Goal: Information Seeking & Learning: Find specific fact

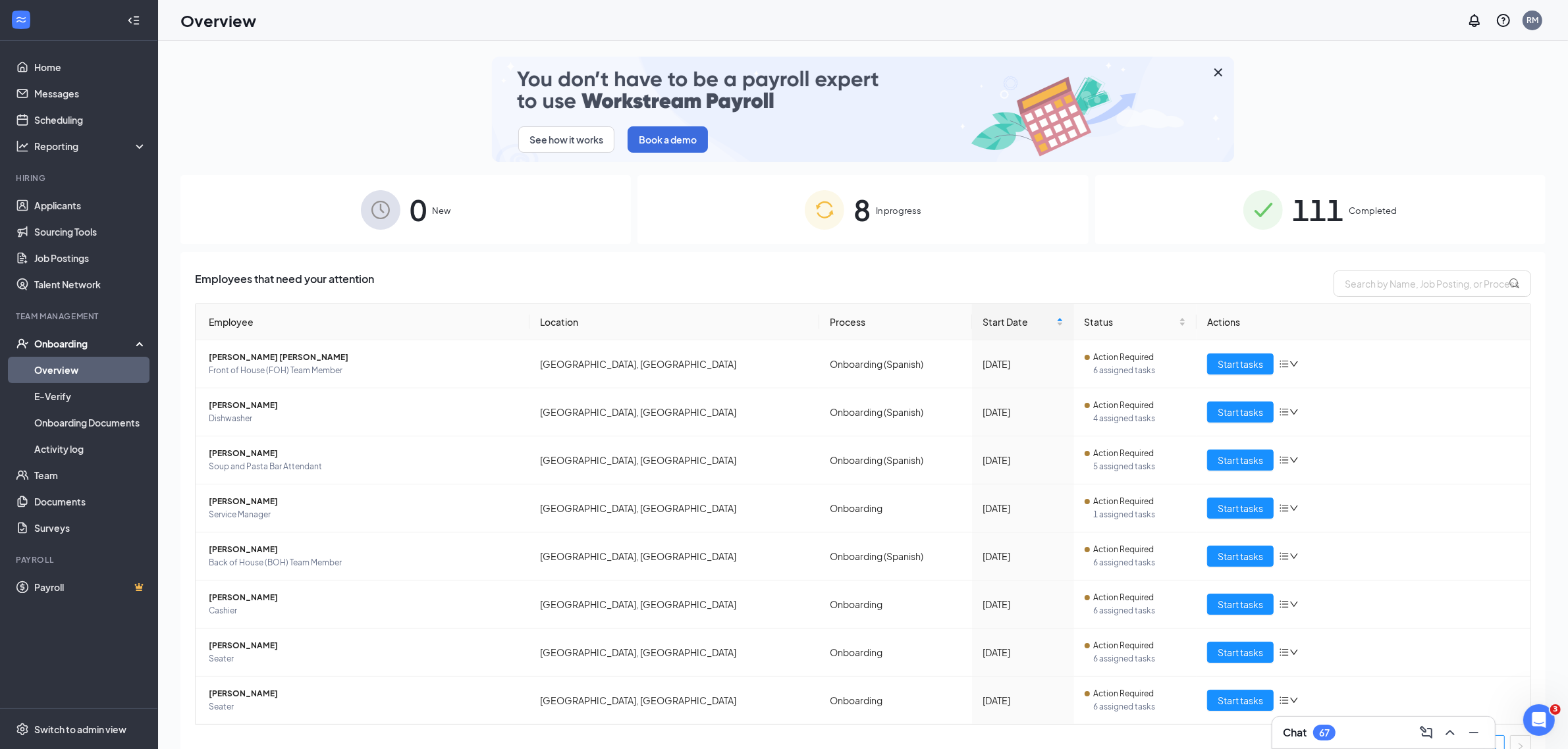
click at [1359, 209] on span "Completed" at bounding box center [1372, 210] width 48 height 13
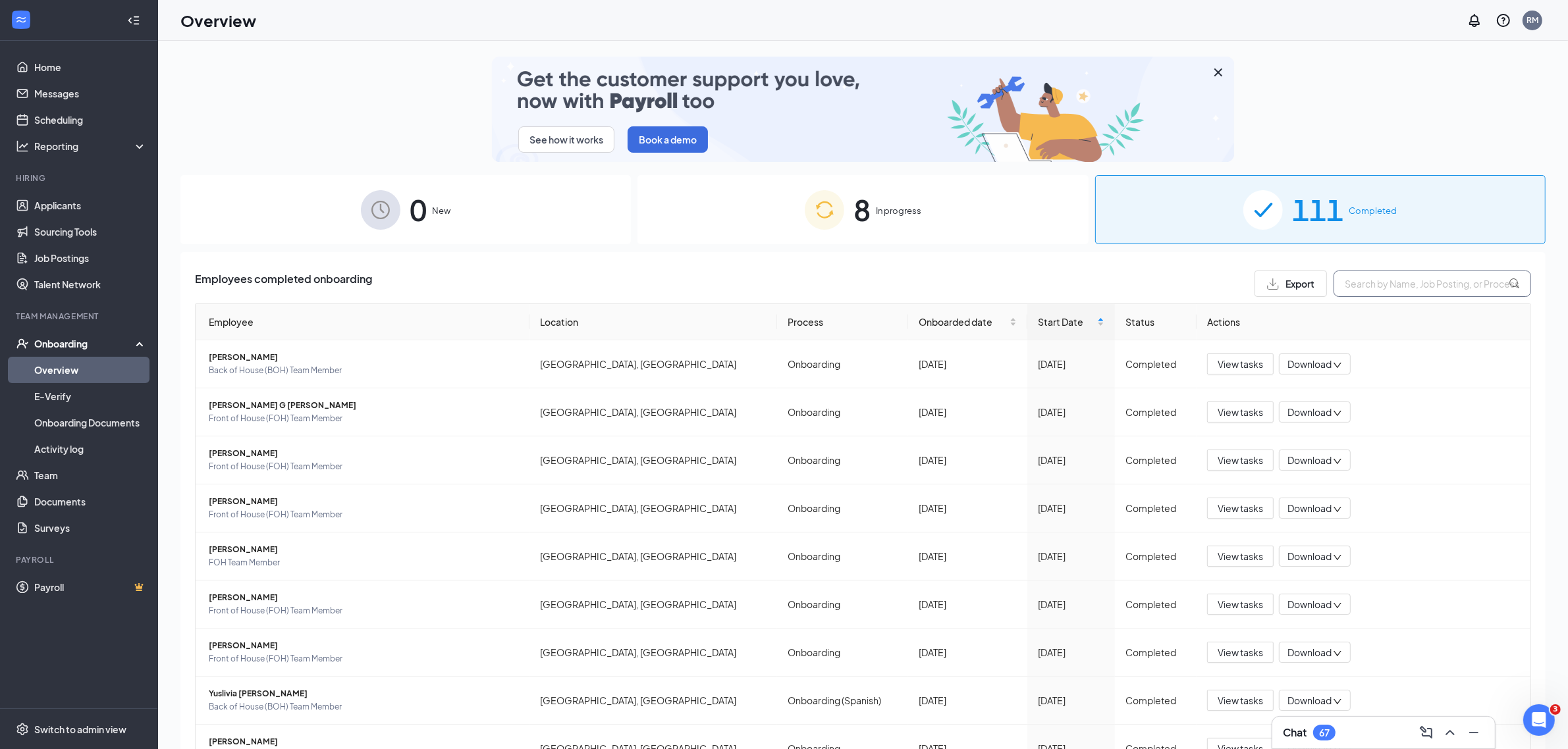
click at [1416, 278] on input "text" at bounding box center [1433, 283] width 198 height 26
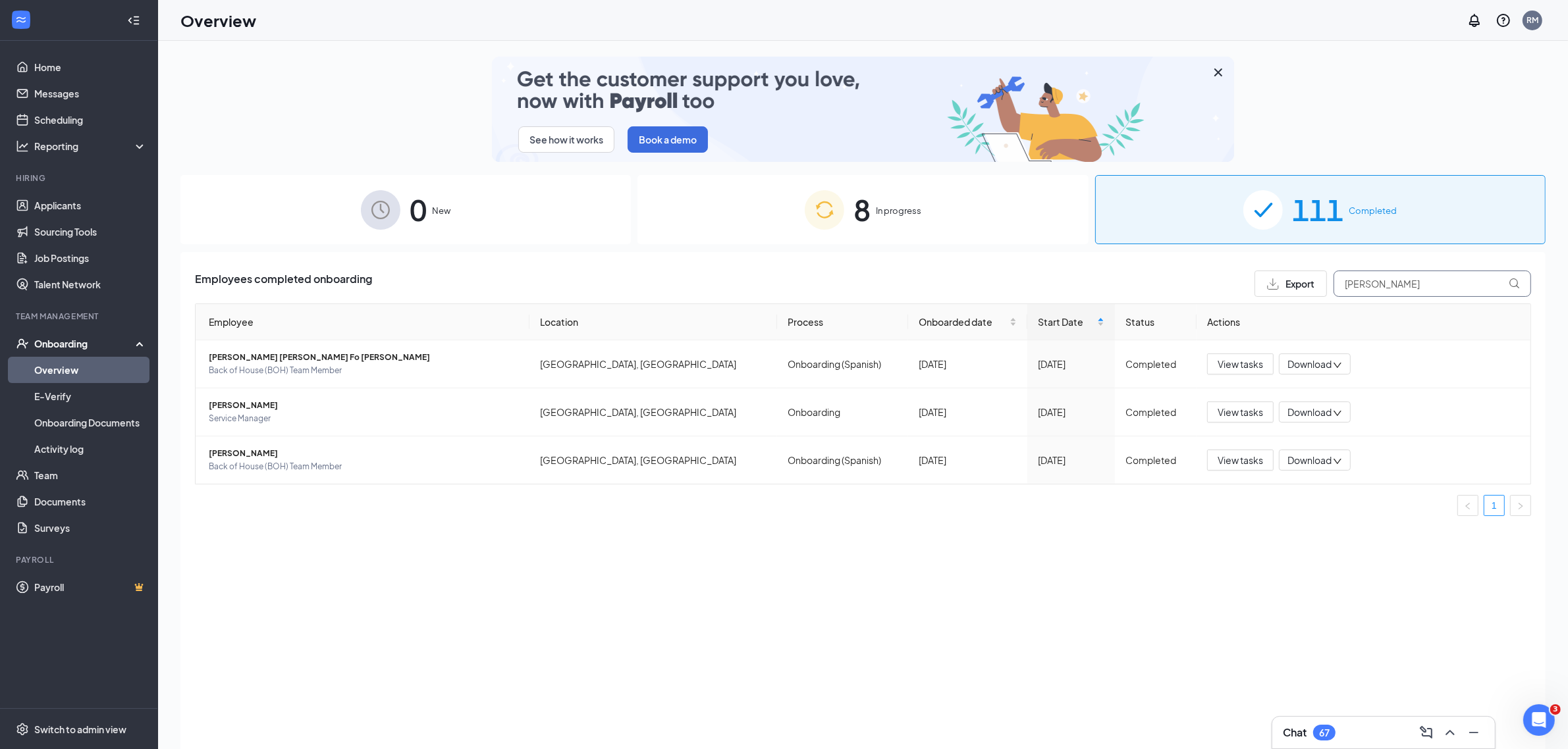
type input "[PERSON_NAME]"
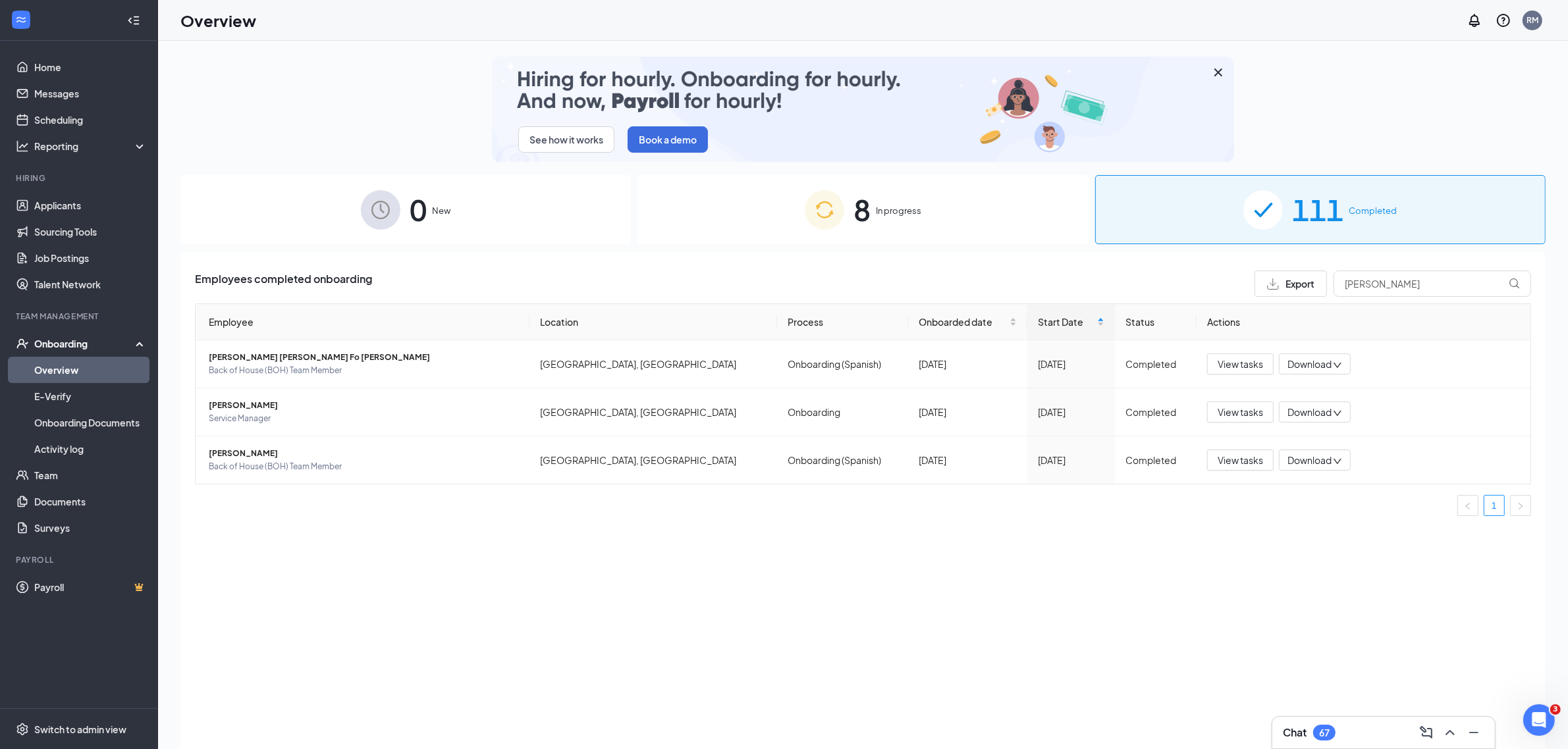
click at [893, 203] on div "8 In progress" at bounding box center [863, 210] width 451 height 70
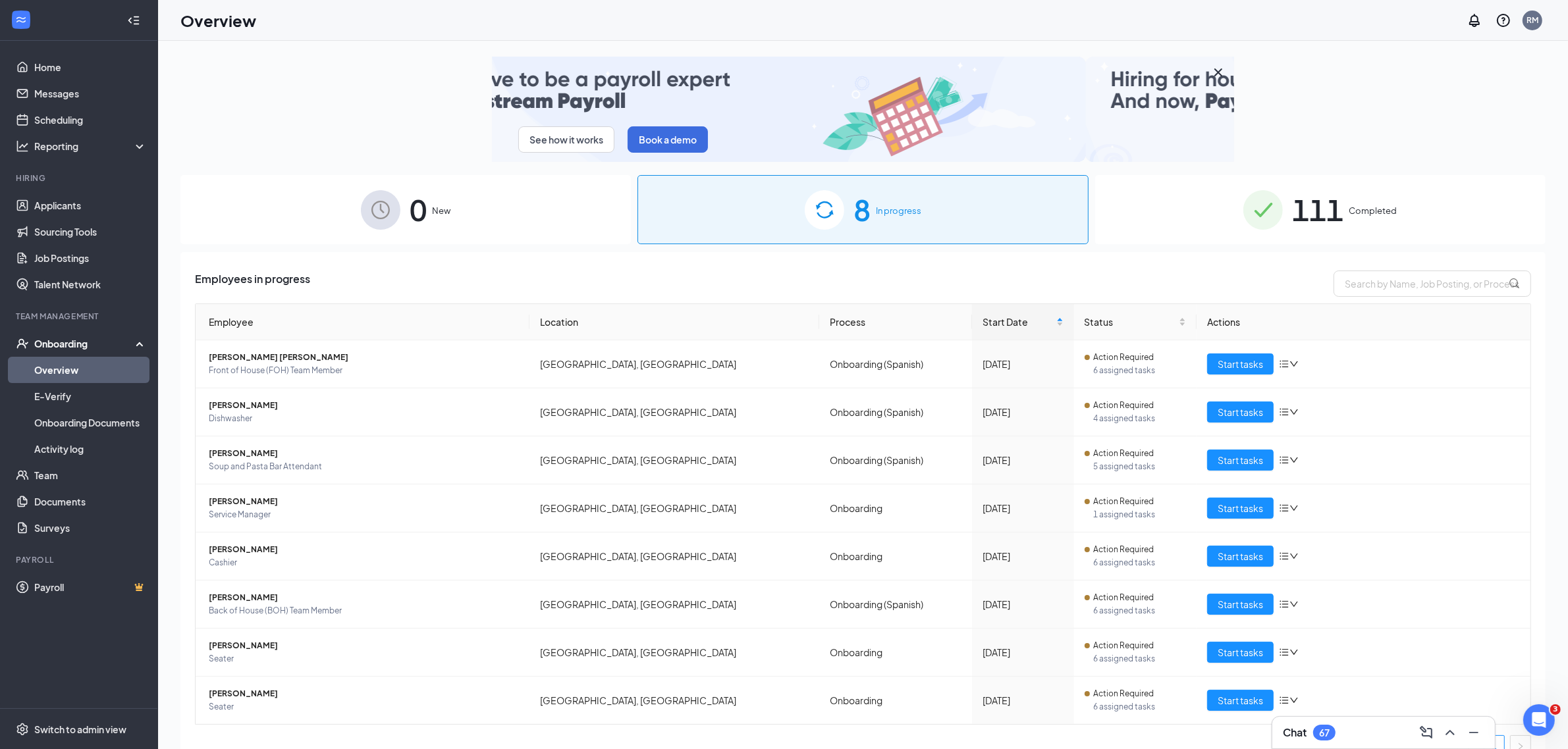
click at [952, 198] on div "8 In progress" at bounding box center [863, 210] width 451 height 70
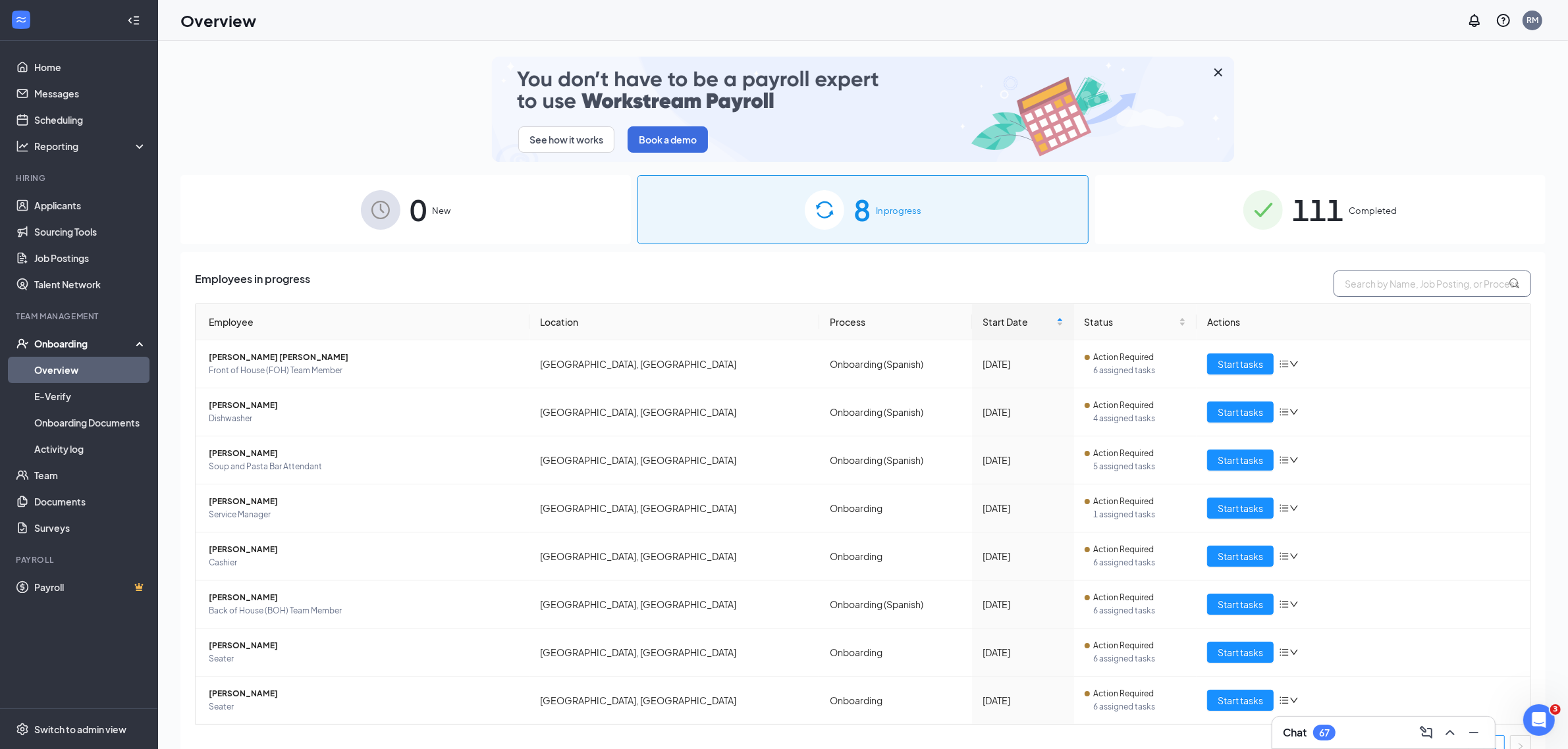
click at [1421, 280] on input "text" at bounding box center [1433, 283] width 198 height 26
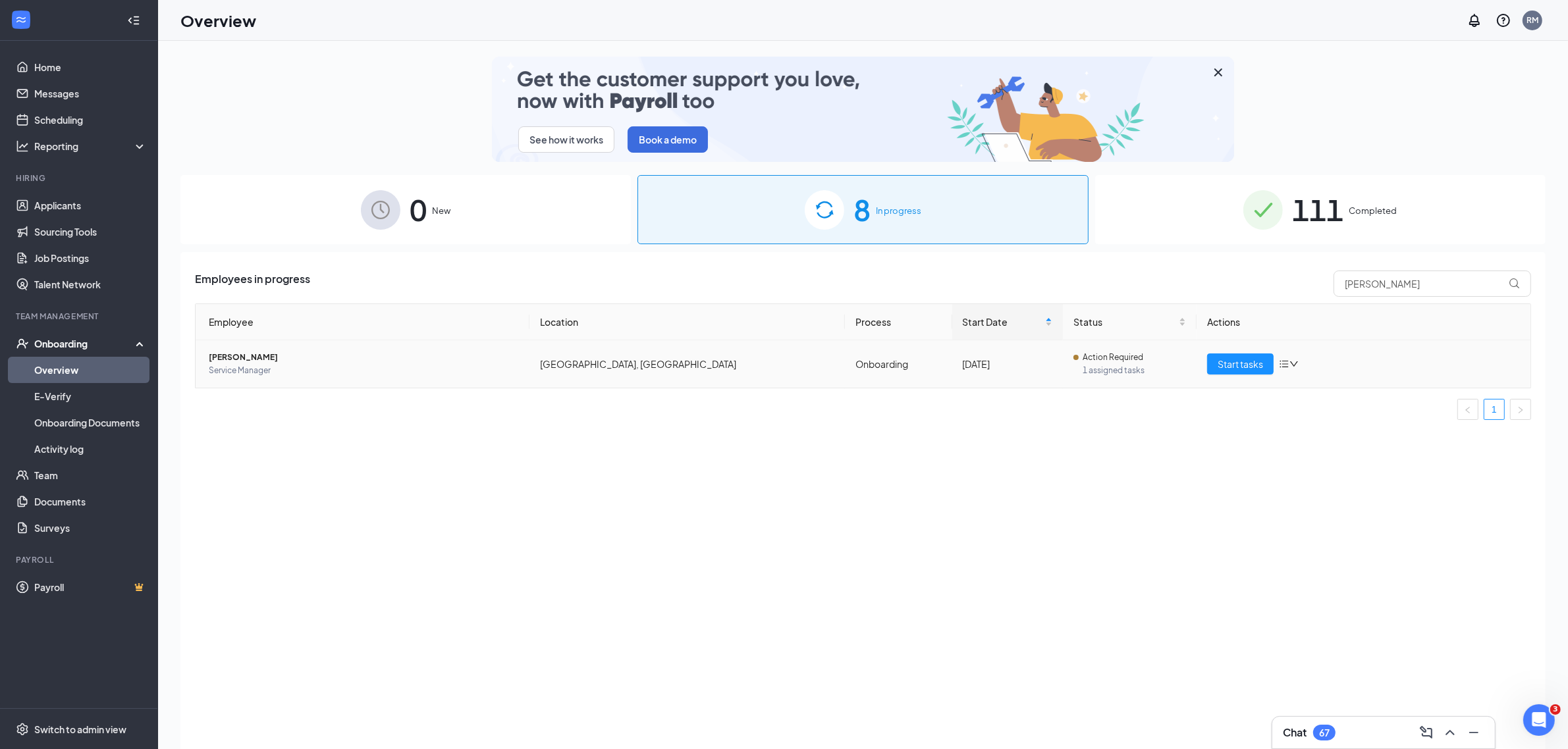
click at [228, 354] on span "[PERSON_NAME]" at bounding box center [363, 356] width 310 height 13
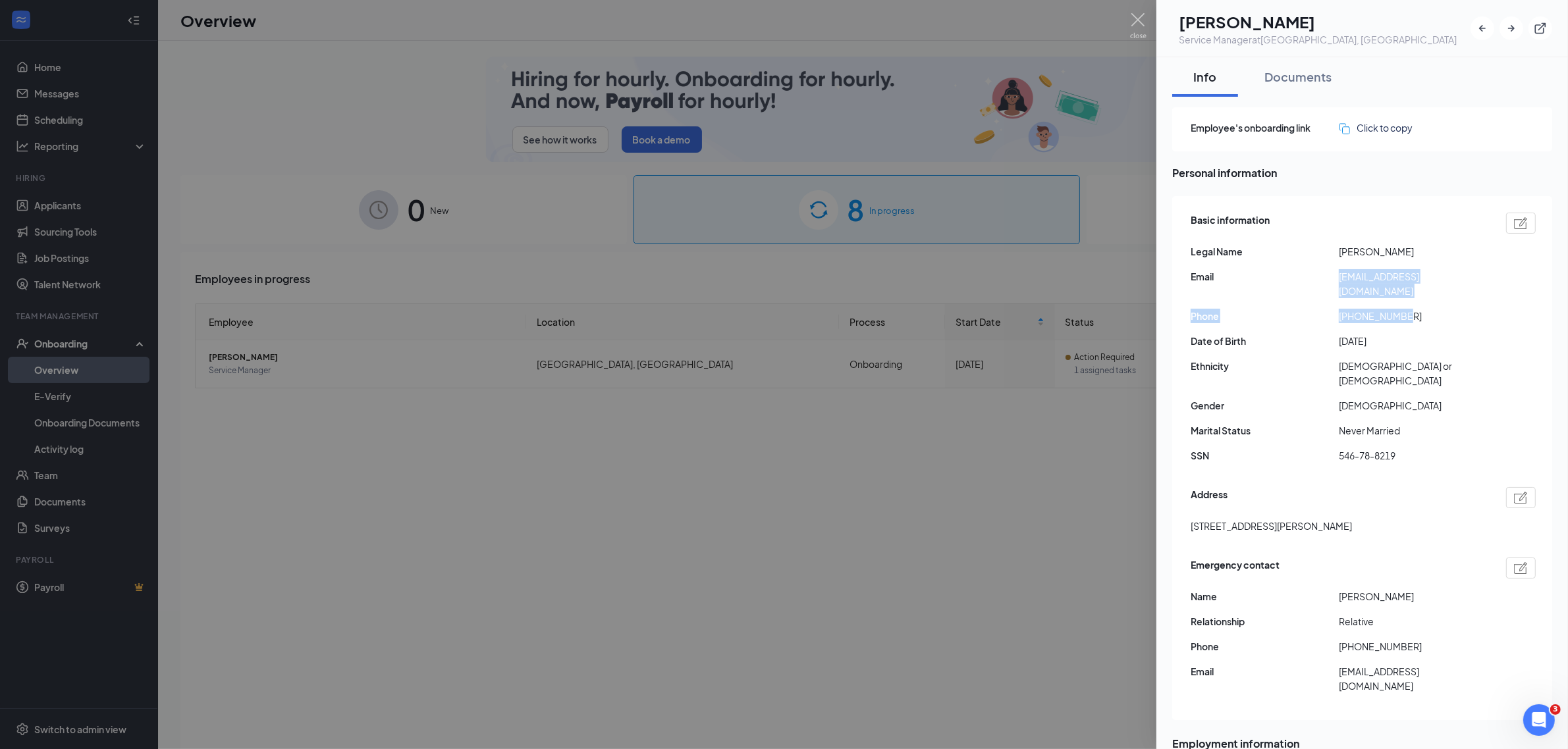
drag, startPoint x: 1409, startPoint y: 300, endPoint x: 1325, endPoint y: 275, distance: 87.6
click at [1325, 275] on div "Basic information Legal Name [PERSON_NAME] Email [EMAIL_ADDRESS][DOMAIN_NAME] P…" at bounding box center [1363, 342] width 345 height 264
copy div "[EMAIL_ADDRESS][DOMAIN_NAME] Phone [PHONE_NUMBER]"
click at [1477, 137] on div "Employee's onboarding link Click to copy" at bounding box center [1362, 129] width 380 height 44
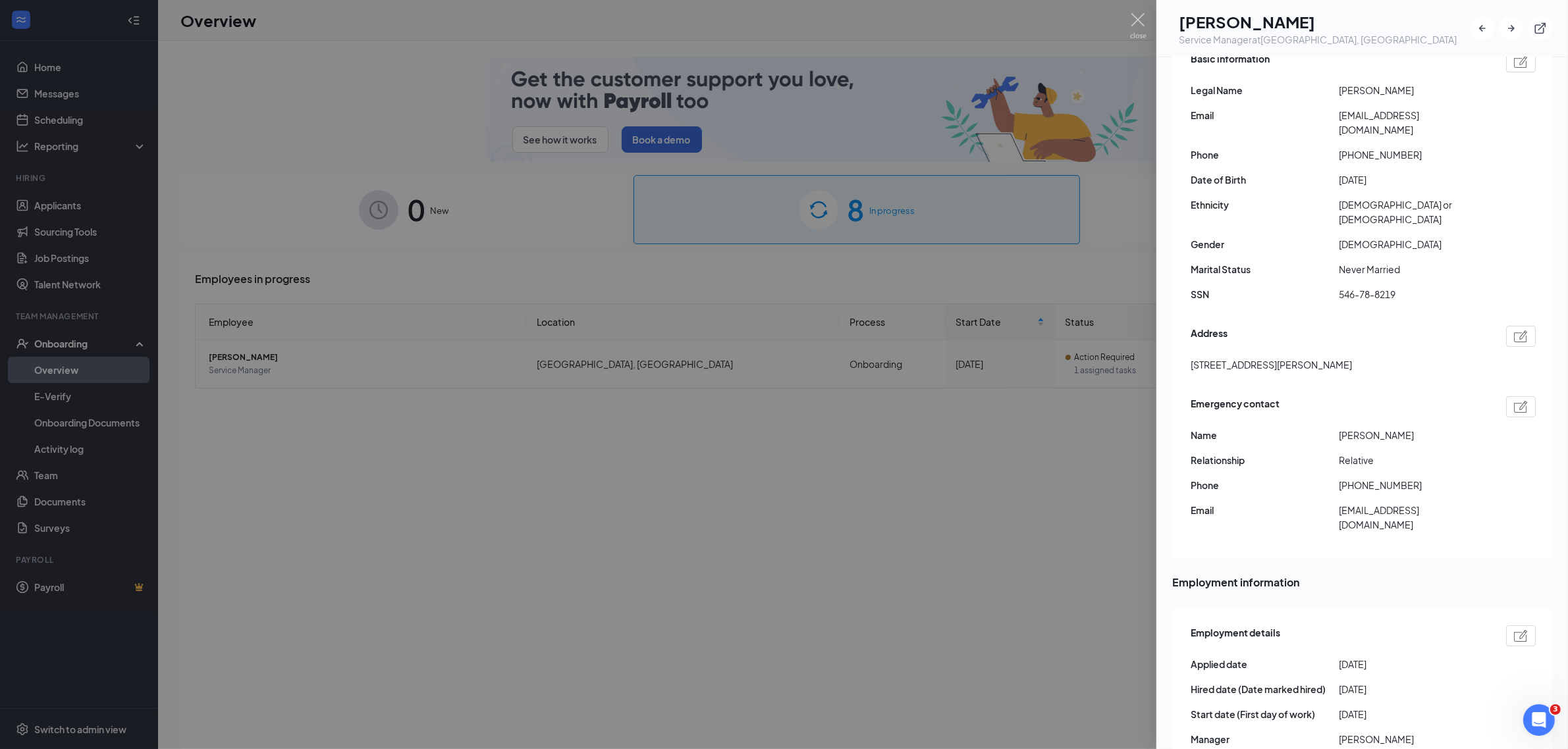
scroll to position [137, 0]
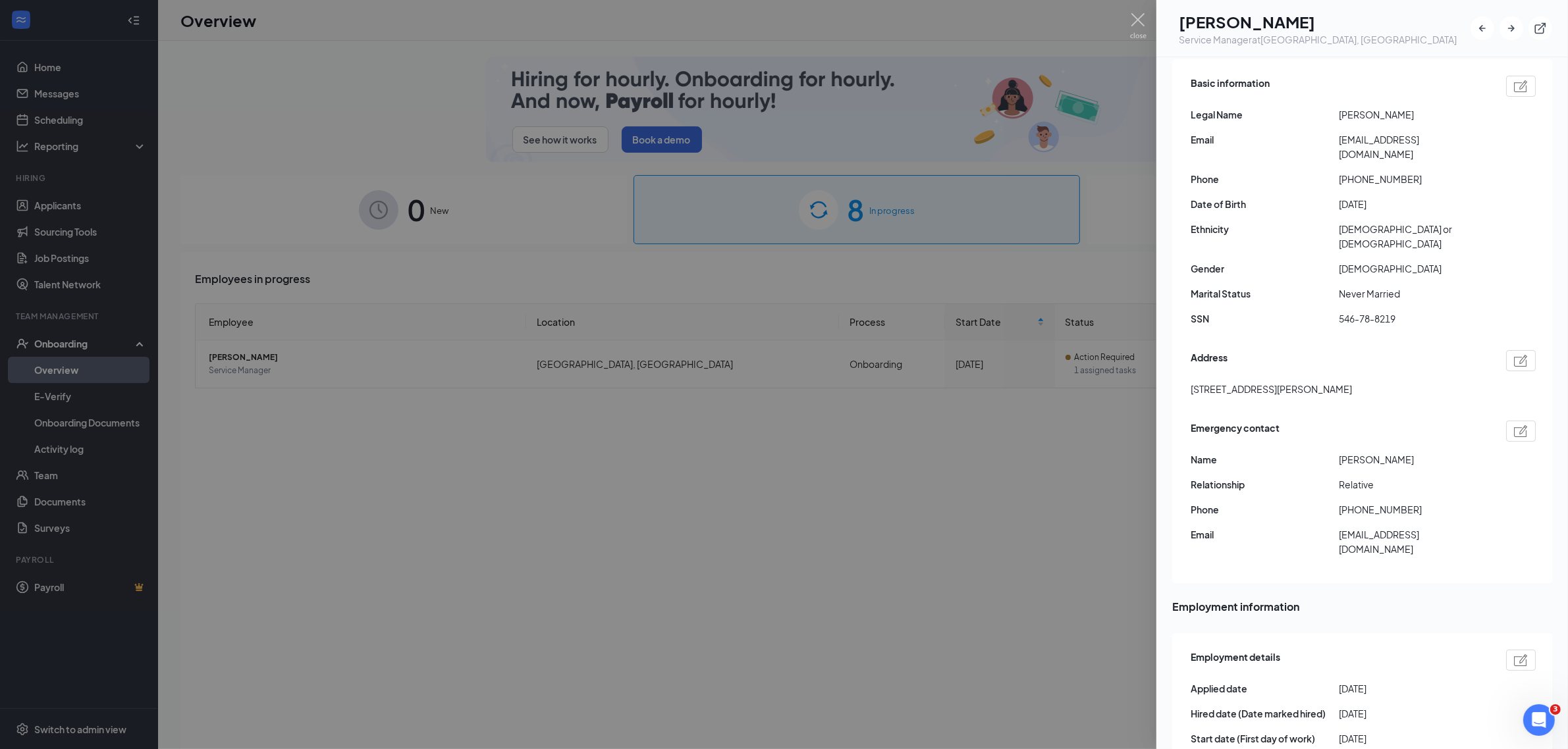
click at [1382, 347] on div "Address [STREET_ADDRESS][PERSON_NAME]" at bounding box center [1363, 376] width 345 height 60
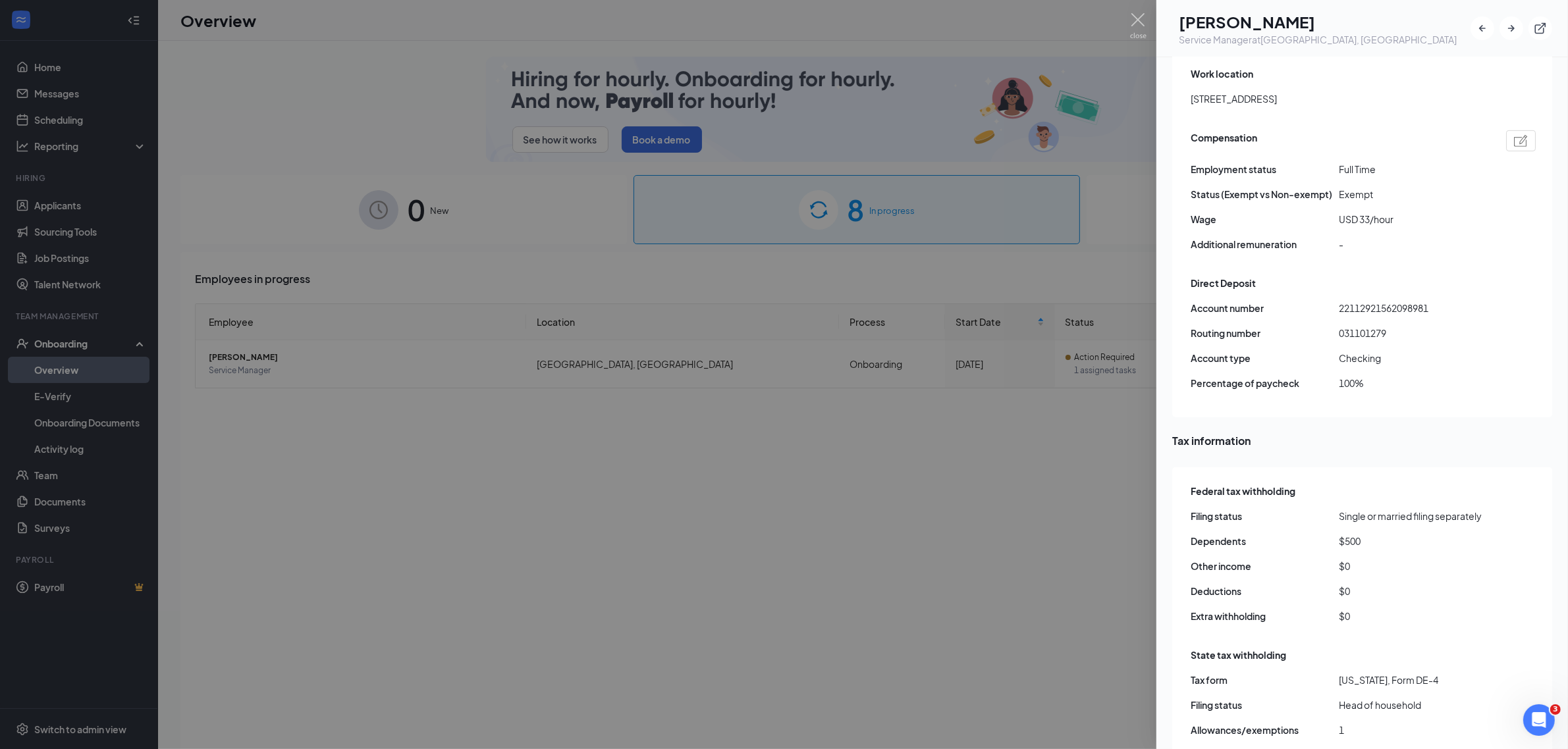
scroll to position [960, 0]
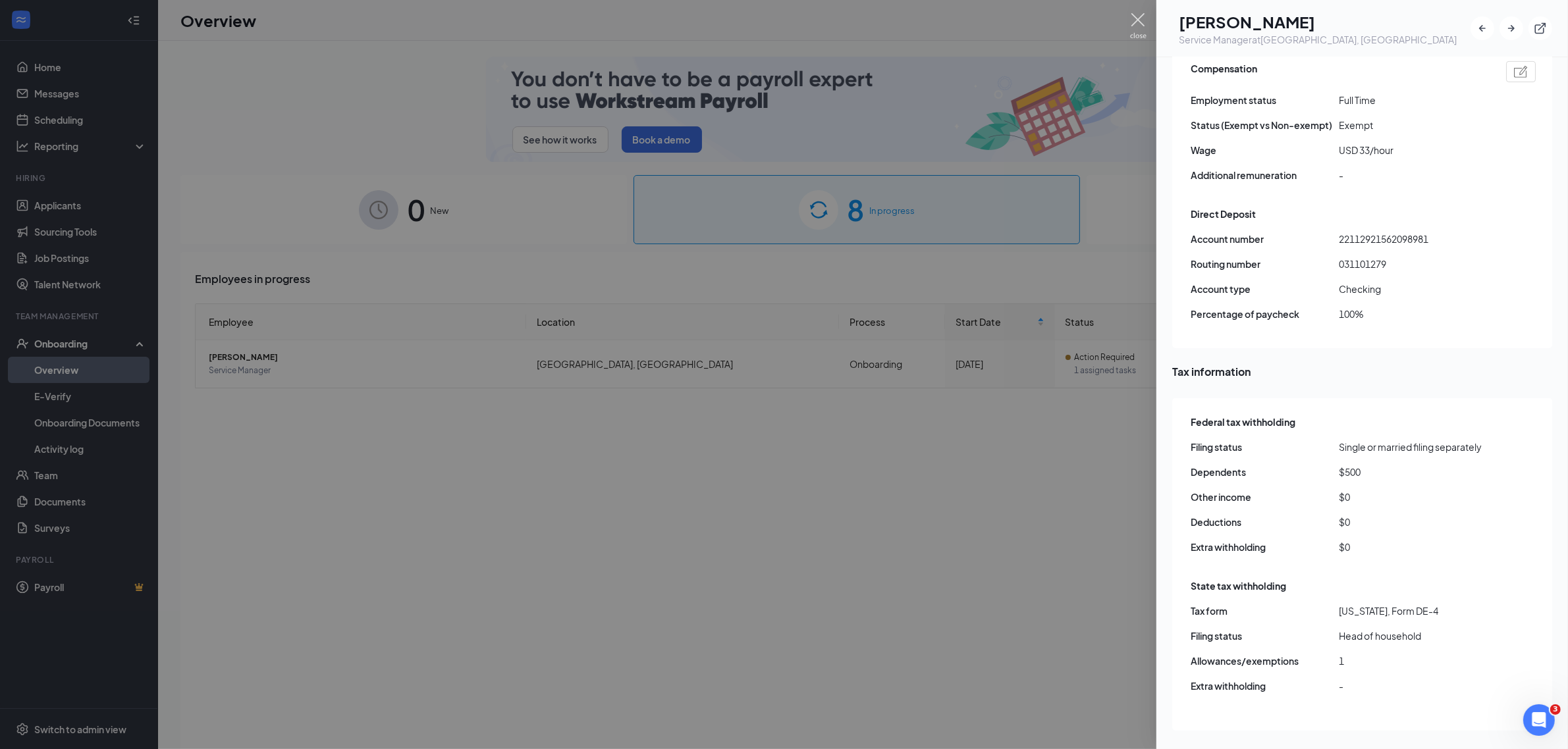
click at [1139, 19] on img at bounding box center [1138, 25] width 17 height 25
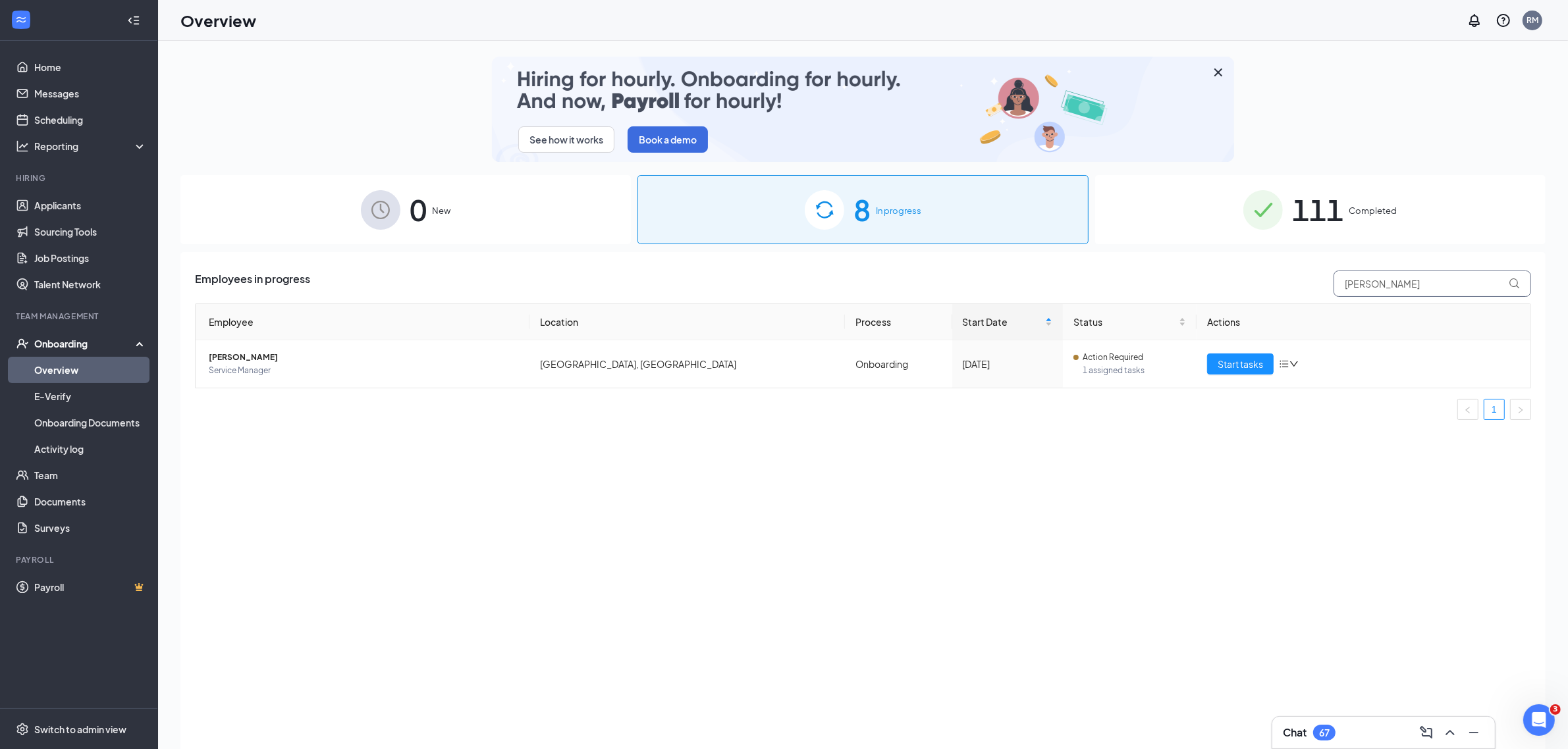
click at [1439, 278] on input "[PERSON_NAME]" at bounding box center [1433, 283] width 198 height 26
type input "j"
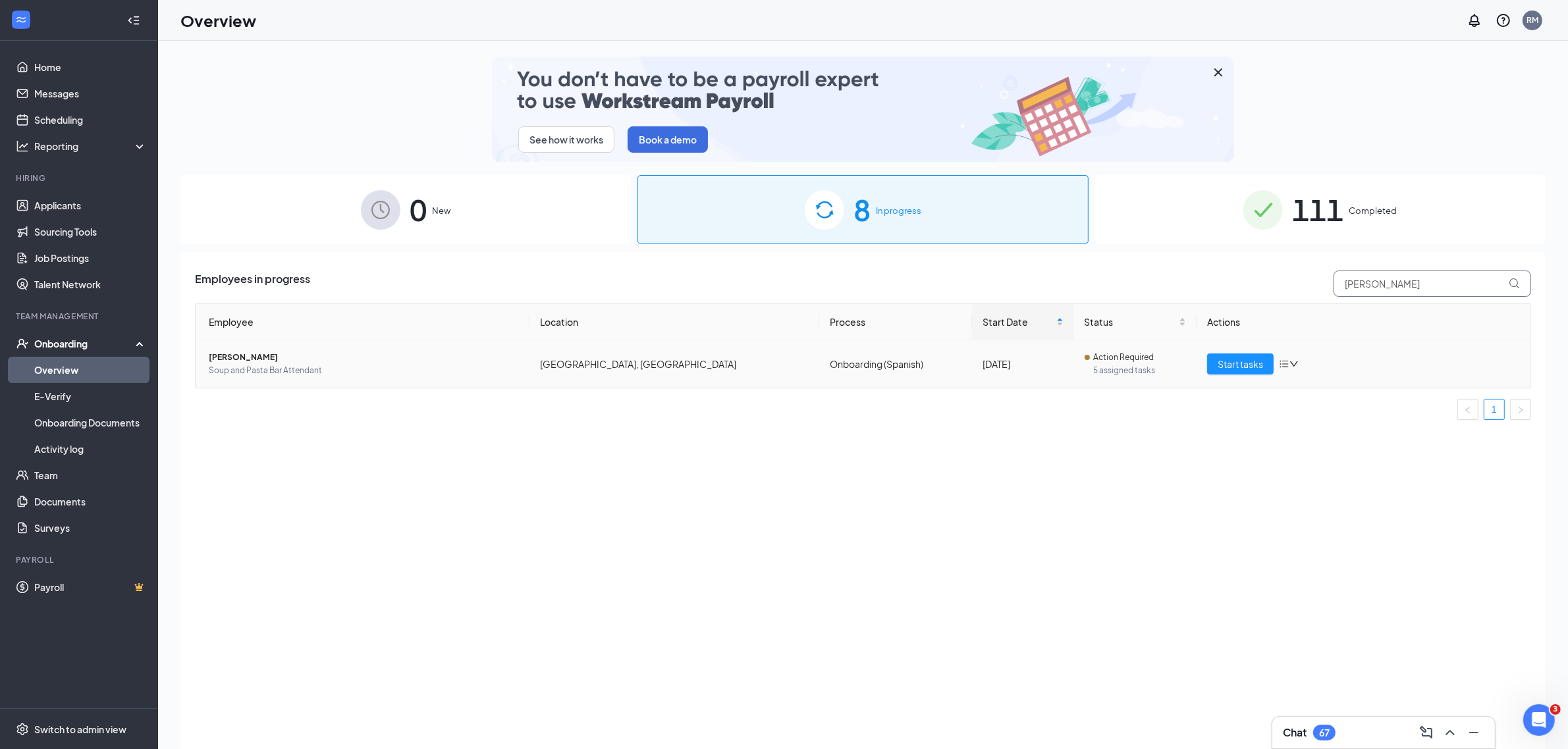
type input "[PERSON_NAME]"
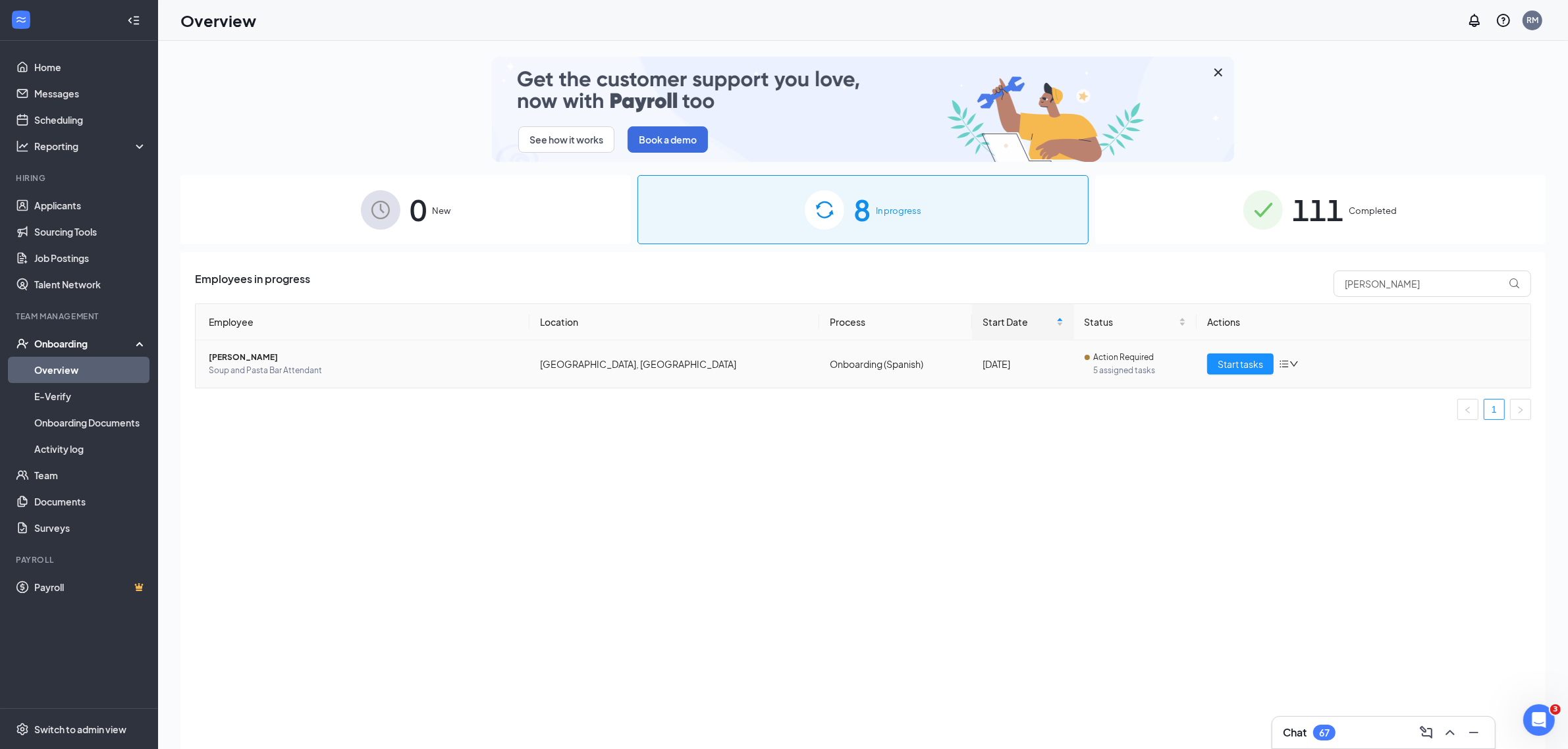
click at [242, 354] on span "[PERSON_NAME]" at bounding box center [363, 356] width 310 height 13
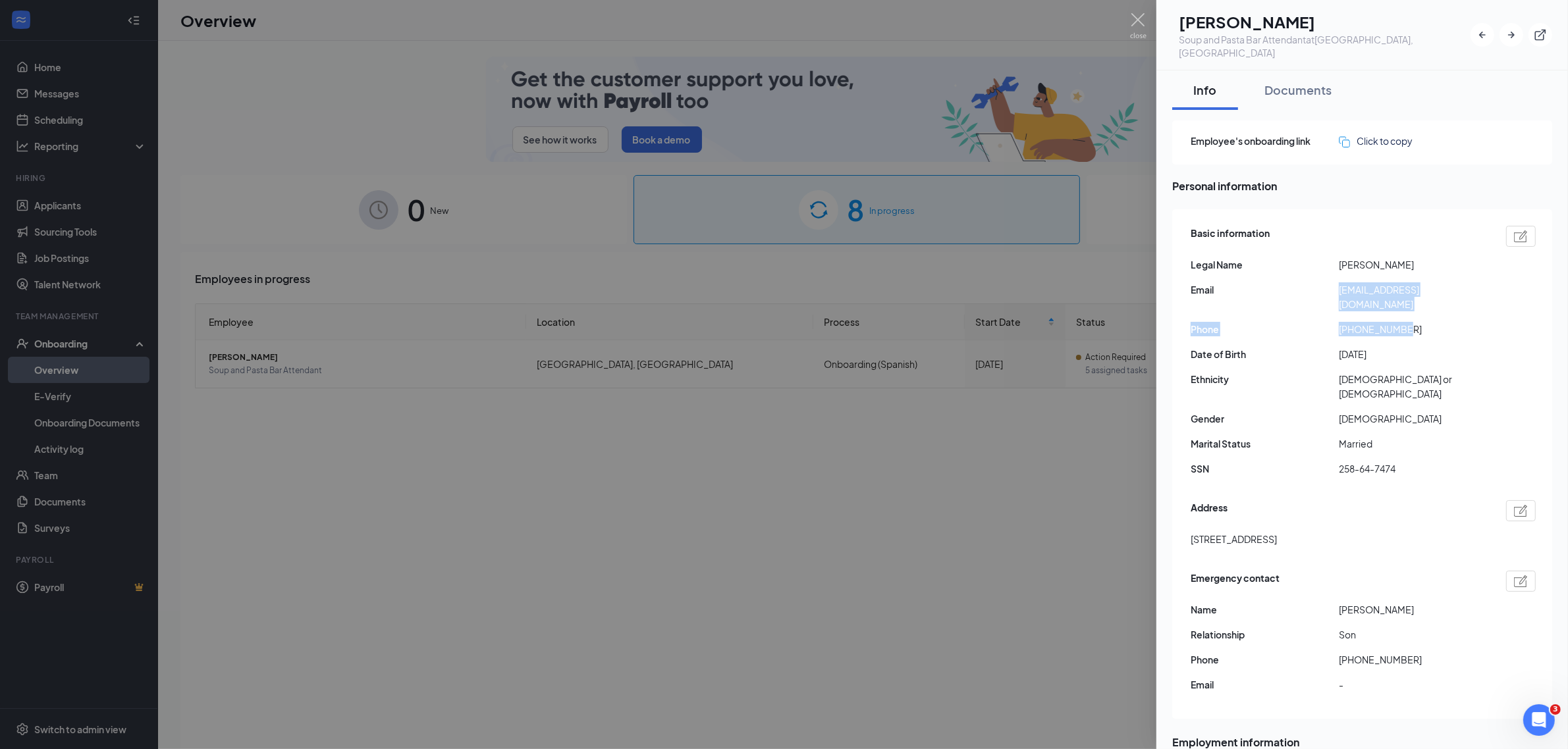
drag, startPoint x: 1422, startPoint y: 300, endPoint x: 1332, endPoint y: 275, distance: 93.4
click at [1332, 275] on div "Basic information Legal Name [PERSON_NAME] Email [EMAIL_ADDRESS][DOMAIN_NAME] P…" at bounding box center [1363, 354] width 345 height 264
copy div "[EMAIL_ADDRESS][DOMAIN_NAME] Phone [PHONE_NUMBER]"
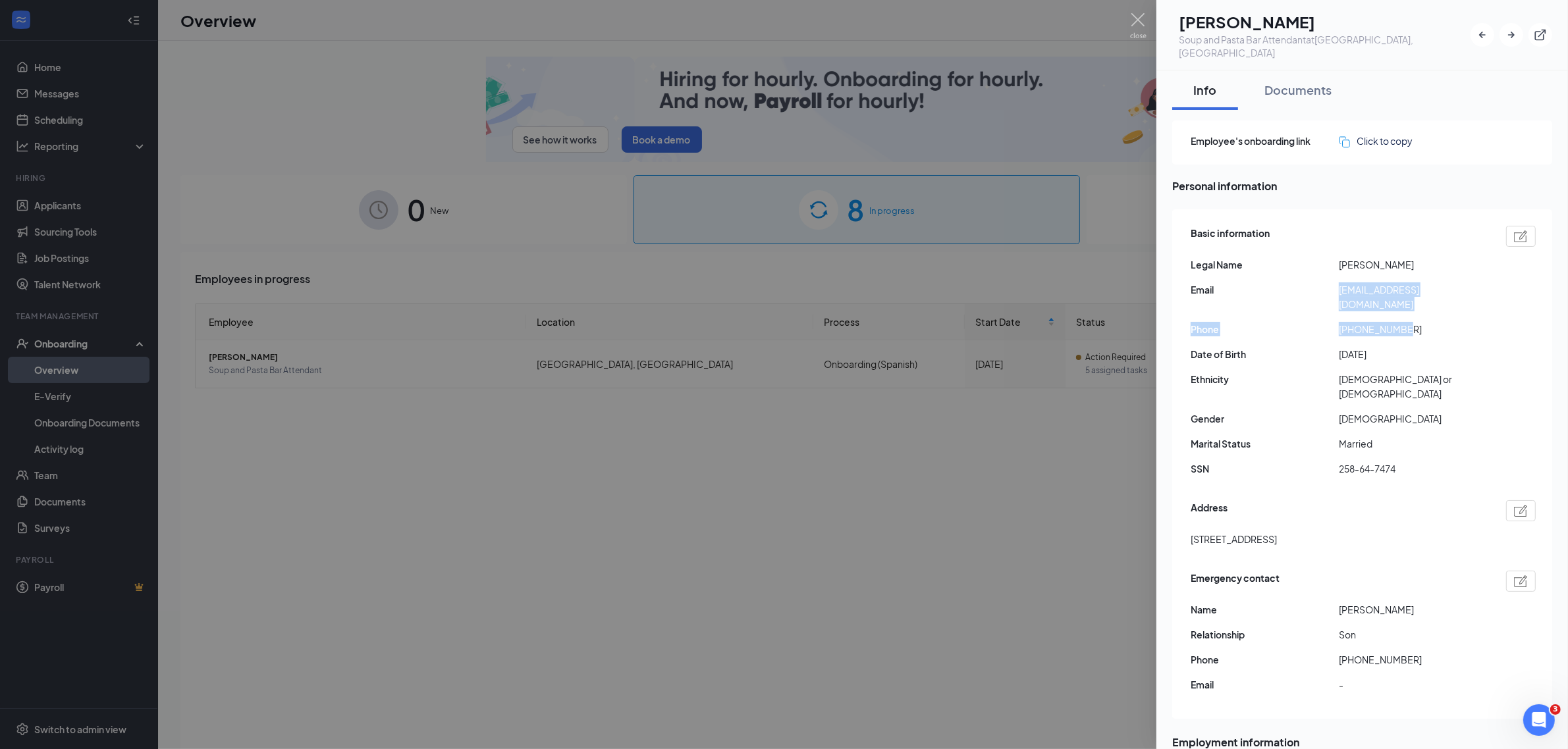
click at [1492, 347] on div "Date of Birth [DEMOGRAPHIC_DATA]" at bounding box center [1363, 353] width 345 height 15
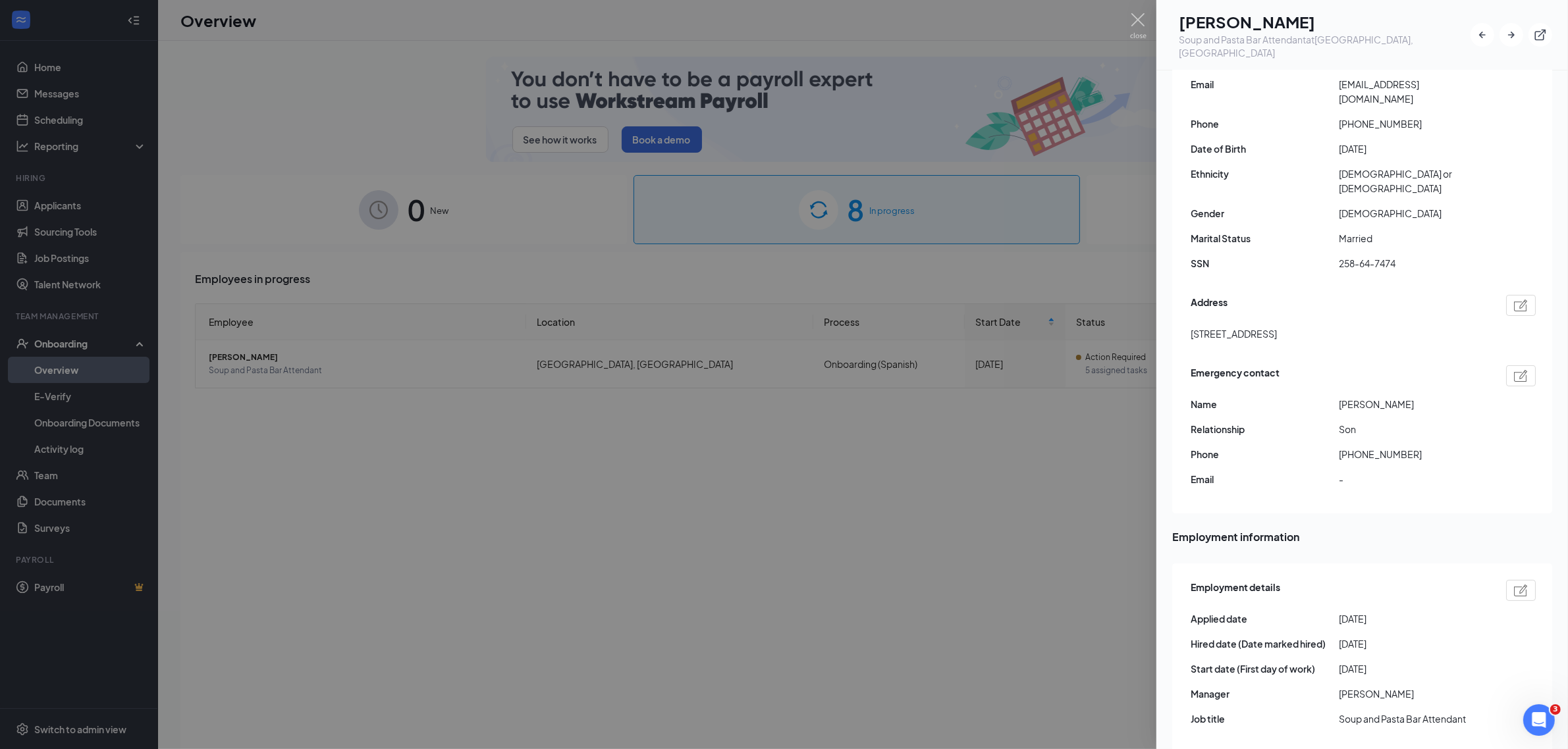
scroll to position [137, 0]
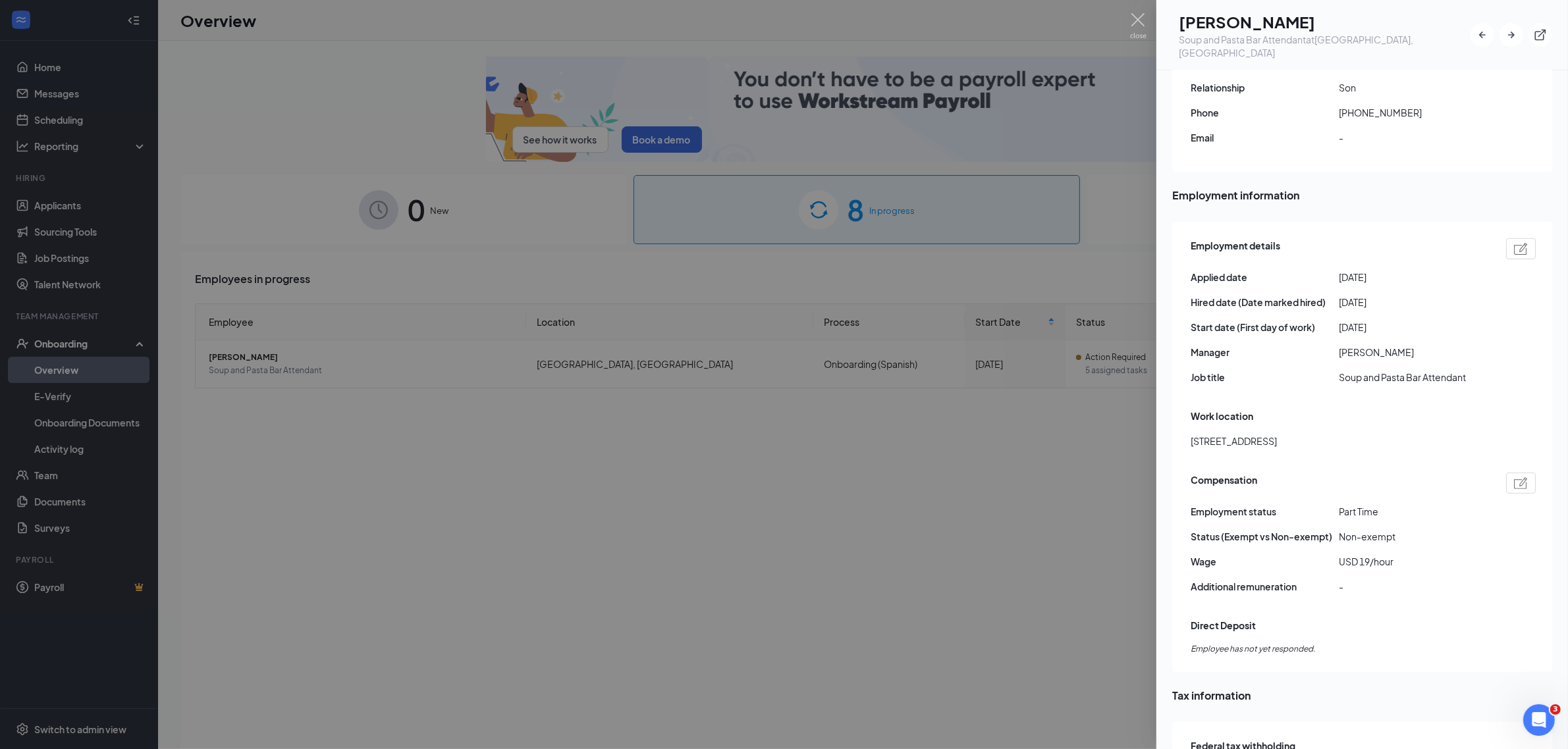
scroll to position [548, 0]
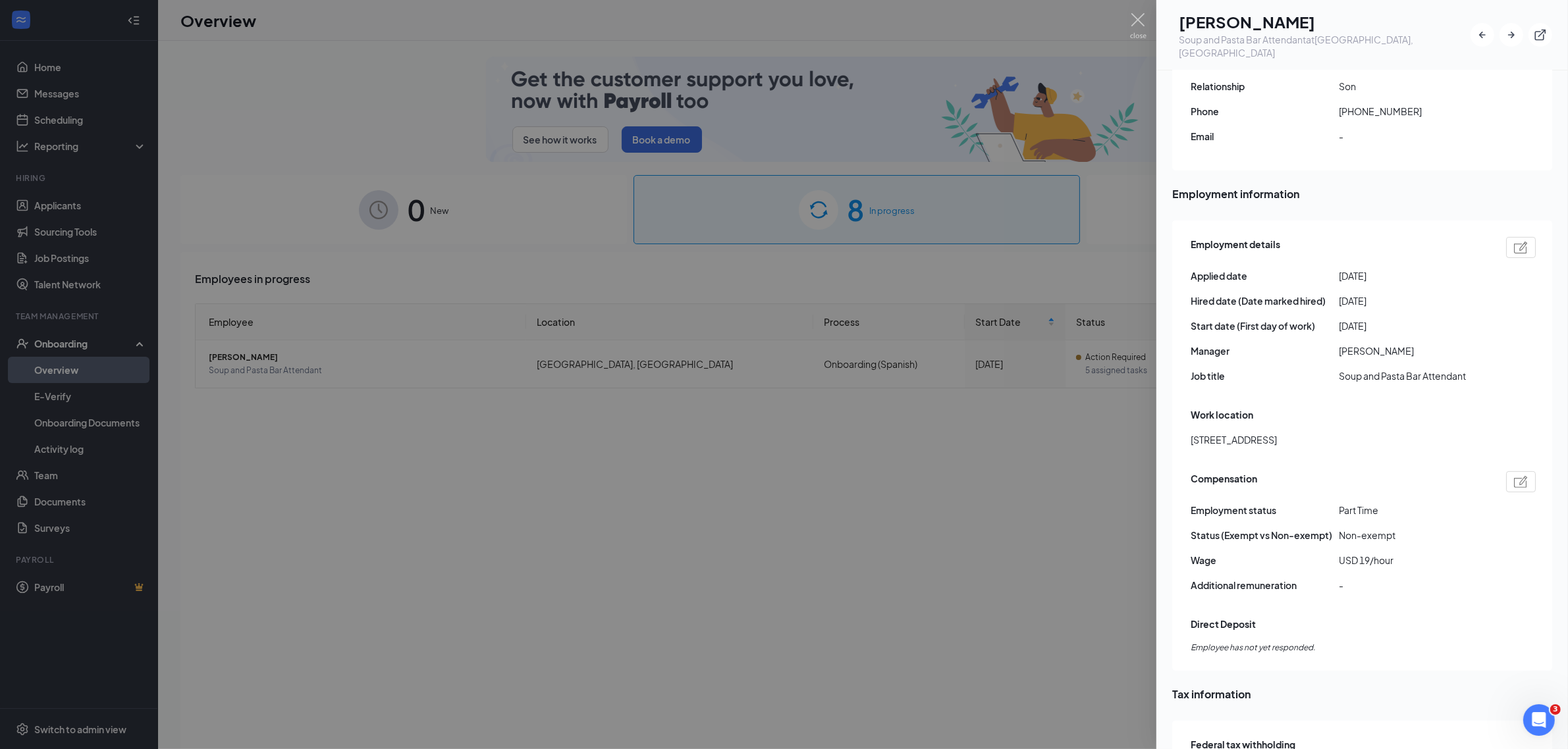
click at [1413, 642] on span "Employee has not yet responded." at bounding box center [1363, 648] width 345 height 13
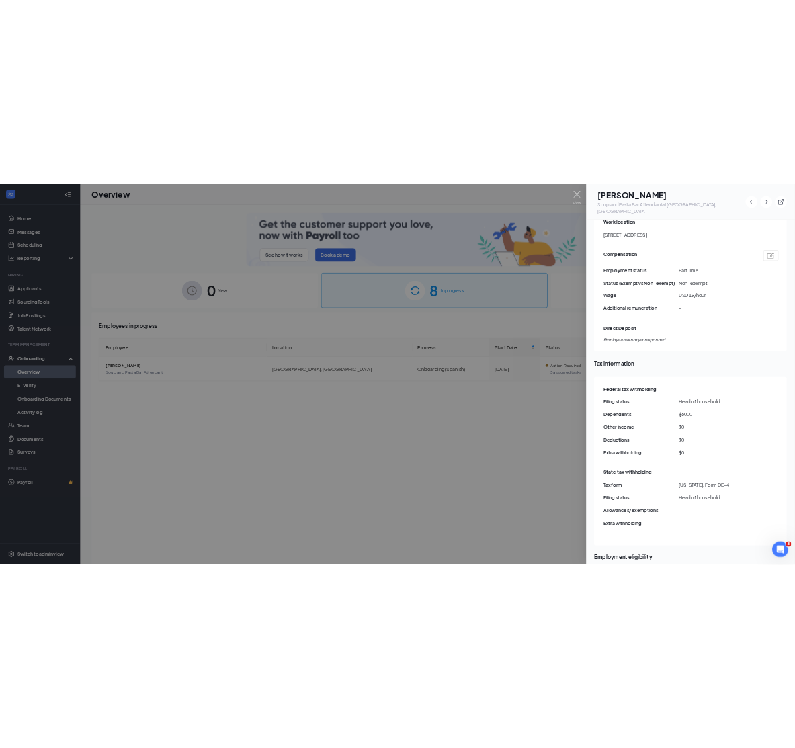
scroll to position [980, 0]
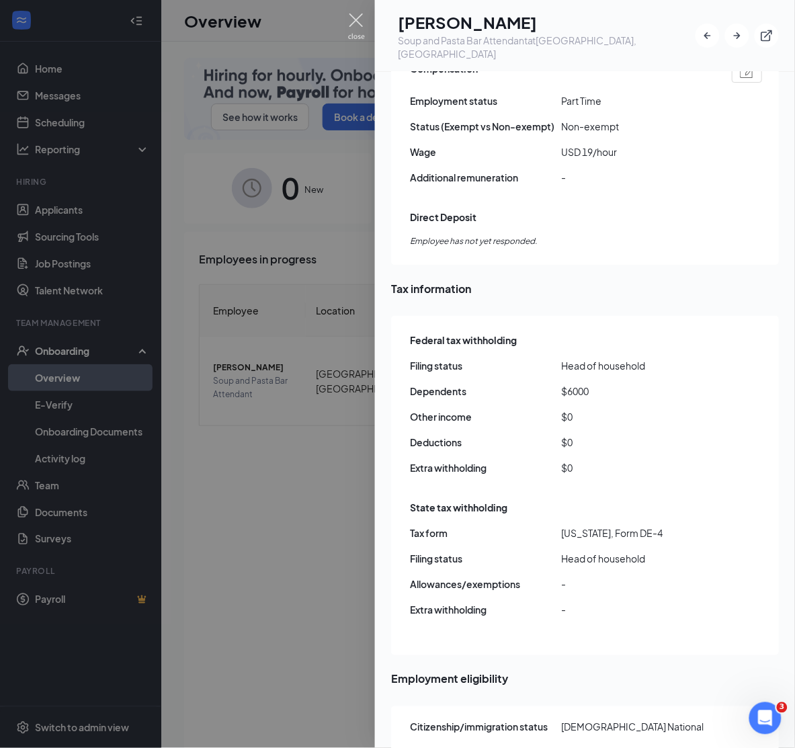
click at [358, 19] on img at bounding box center [356, 26] width 17 height 26
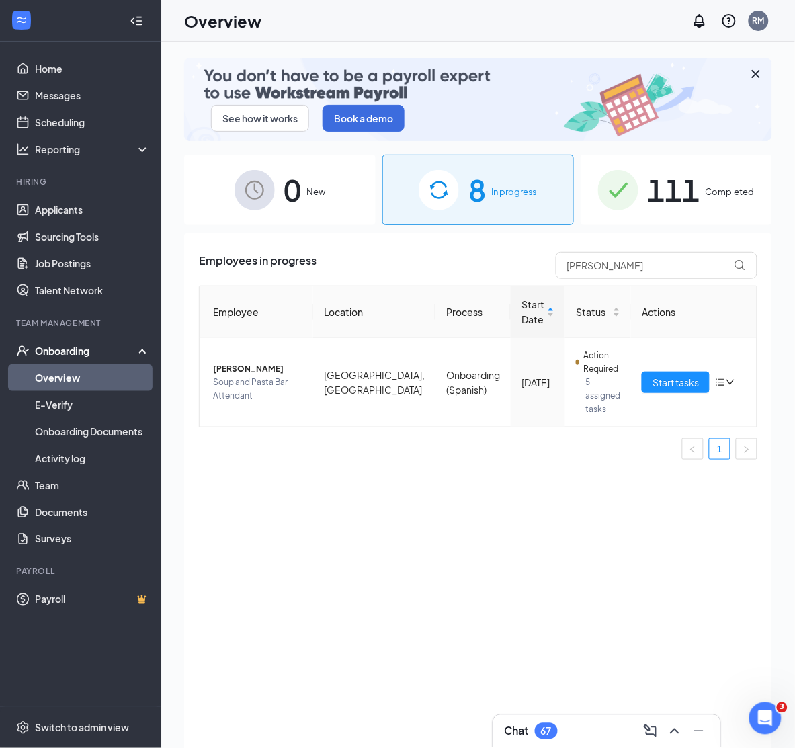
click at [526, 180] on div "8 In progress" at bounding box center [479, 190] width 192 height 71
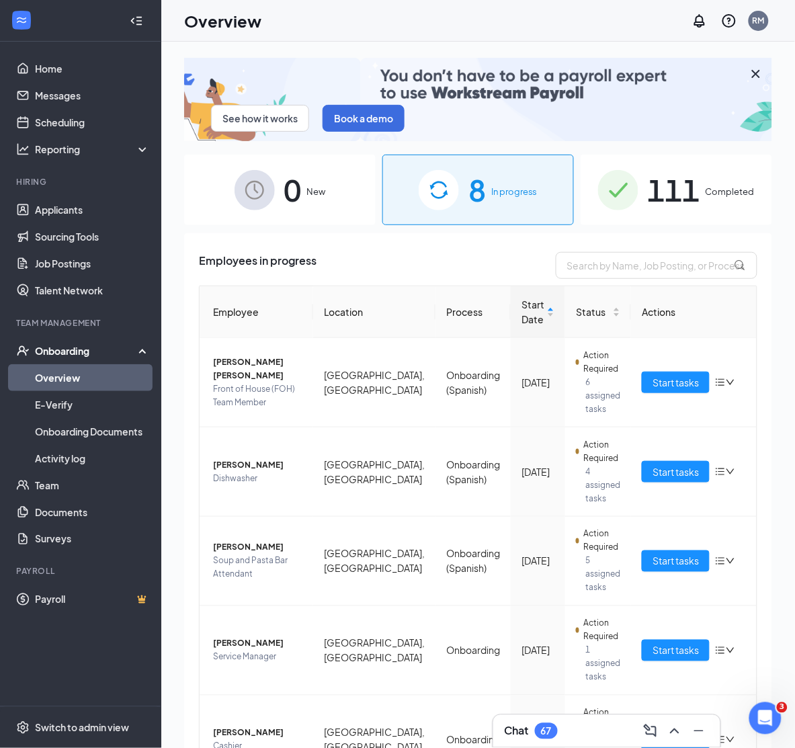
click at [717, 194] on span "Completed" at bounding box center [730, 191] width 49 height 13
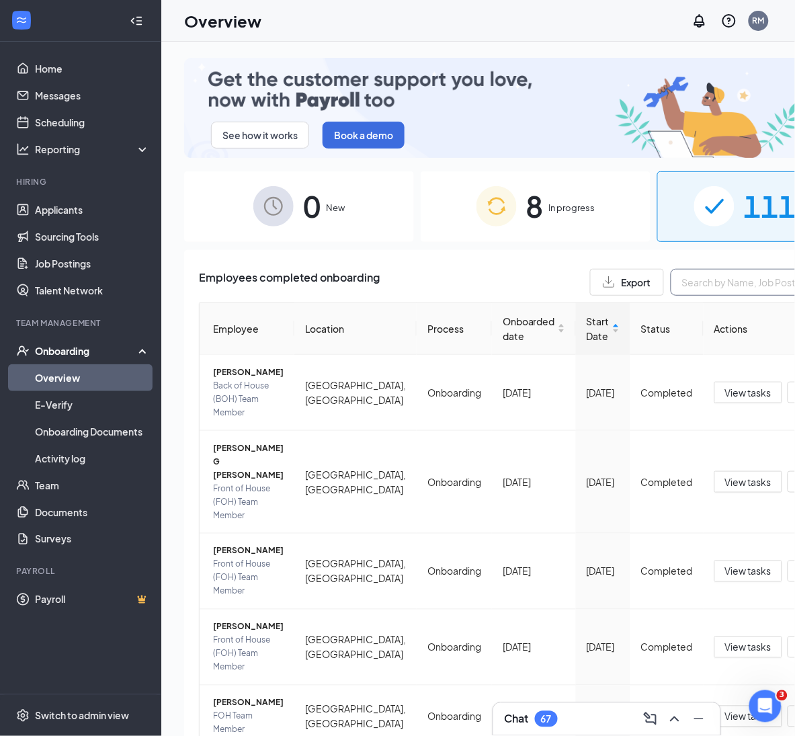
click at [671, 269] on input "text" at bounding box center [772, 282] width 202 height 27
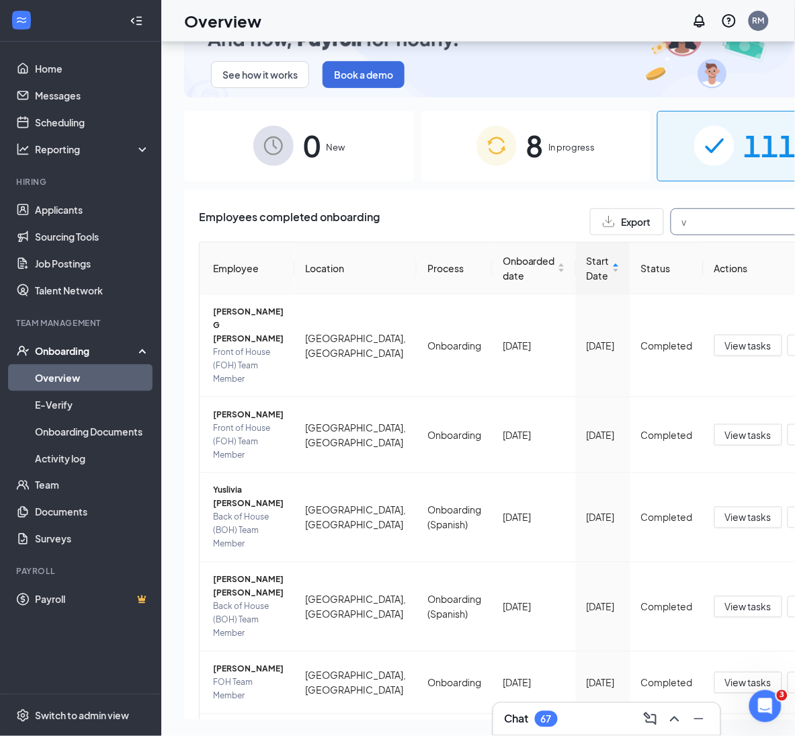
click at [678, 208] on input "v" at bounding box center [772, 221] width 202 height 27
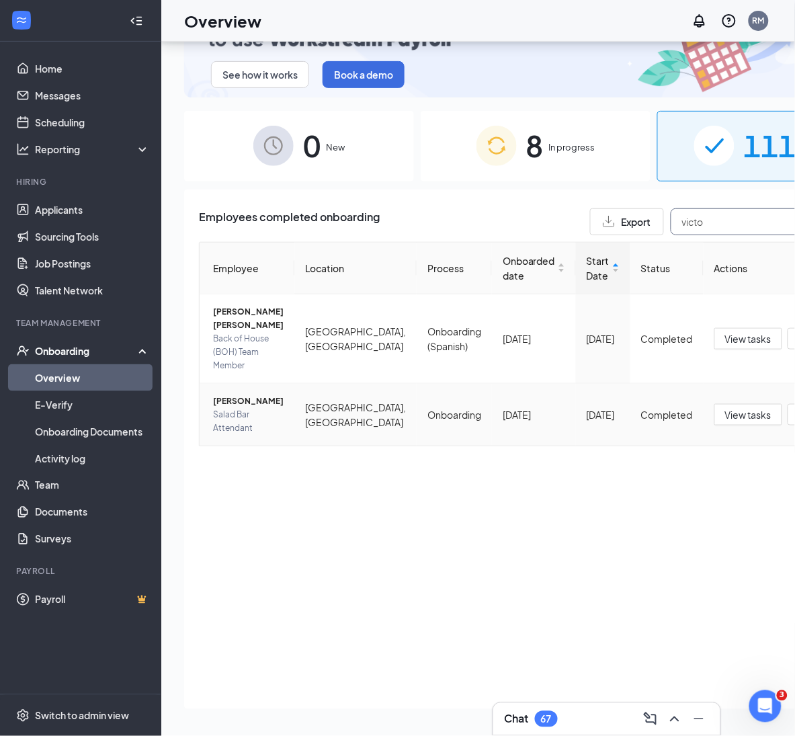
type input "victo"
click at [220, 399] on span "[PERSON_NAME]" at bounding box center [248, 401] width 71 height 13
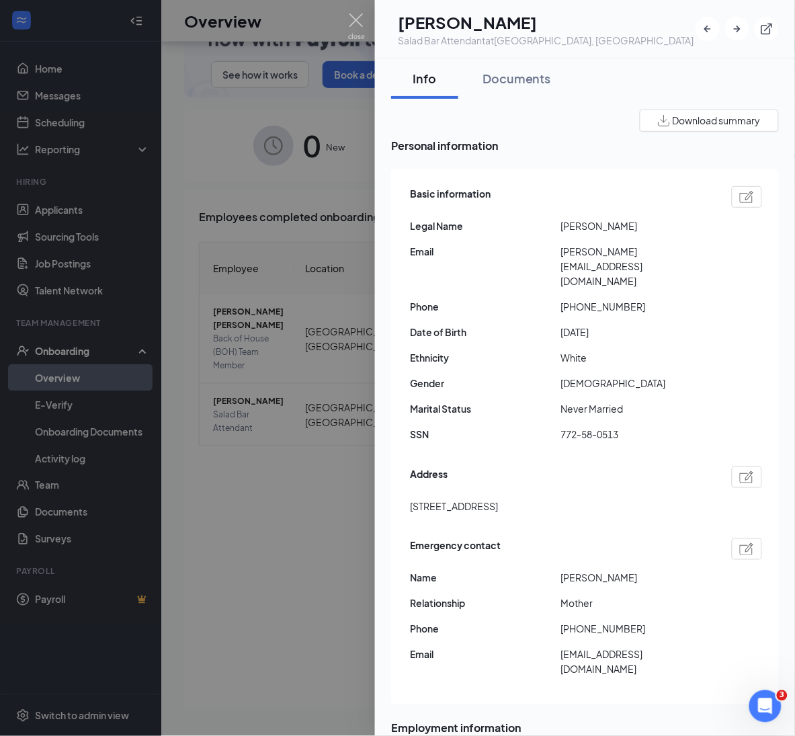
click at [677, 350] on span "White" at bounding box center [636, 357] width 151 height 15
drag, startPoint x: 654, startPoint y: 274, endPoint x: 553, endPoint y: 245, distance: 104.9
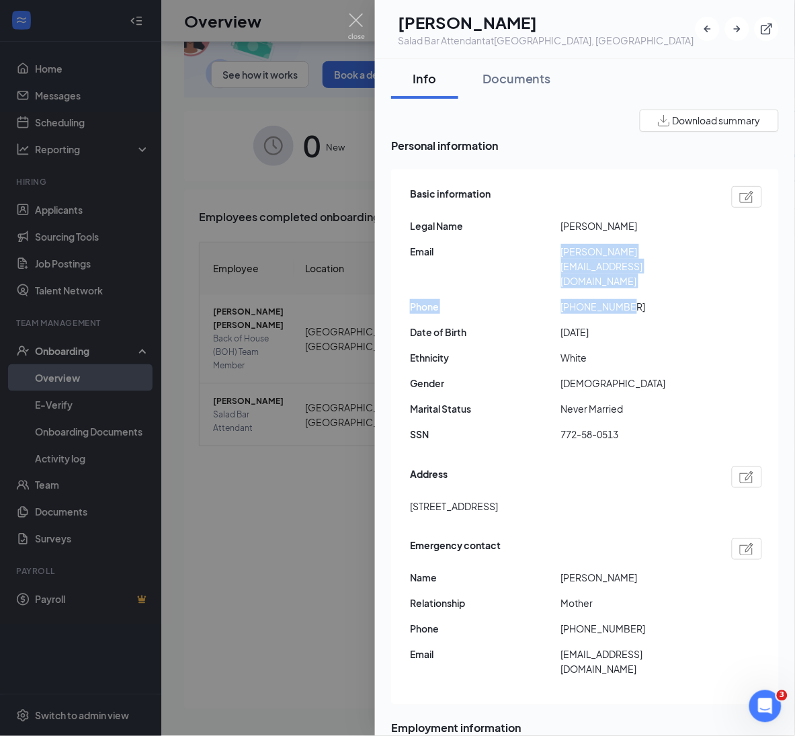
click at [553, 245] on div "Basic information Legal Name [PERSON_NAME] [PERSON_NAME] [PERSON_NAME][EMAIL_AD…" at bounding box center [586, 318] width 352 height 270
copy div "[PERSON_NAME][EMAIL_ADDRESS][DOMAIN_NAME] Phone [PHONE_NUMBER]"
click at [356, 17] on img at bounding box center [356, 26] width 17 height 26
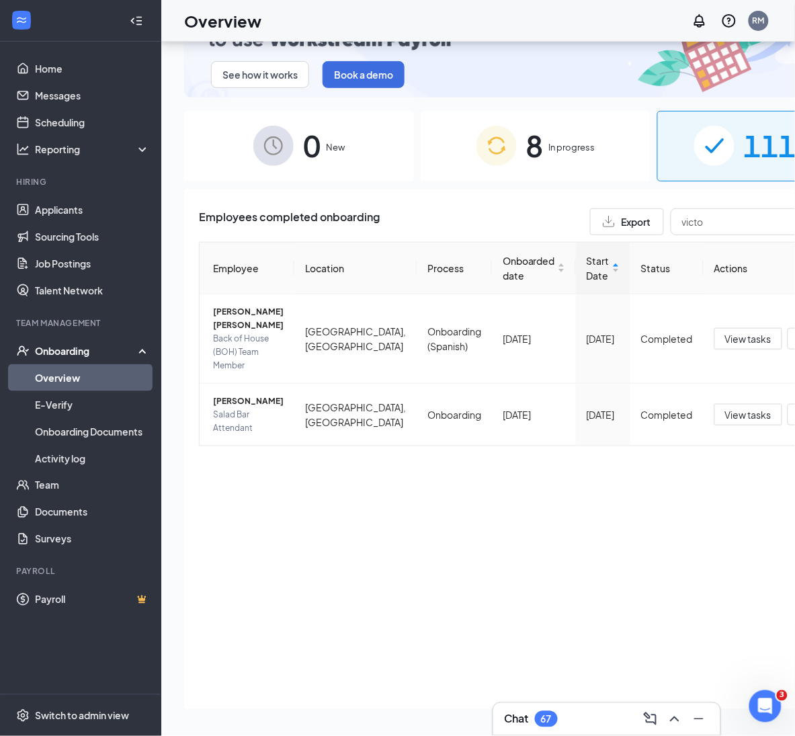
click at [744, 139] on span "111" at bounding box center [770, 145] width 52 height 46
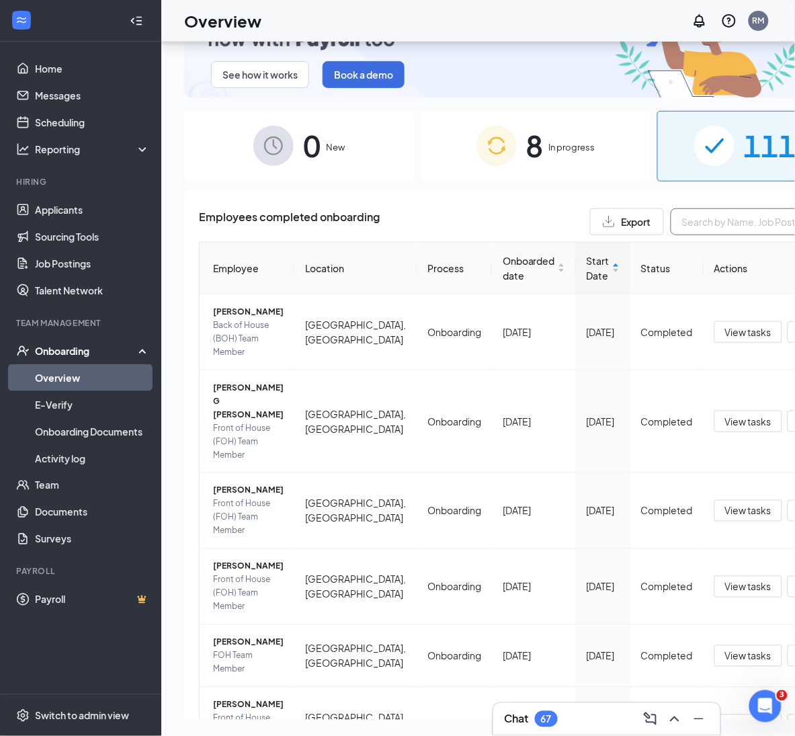
click at [709, 214] on input "text" at bounding box center [772, 221] width 202 height 27
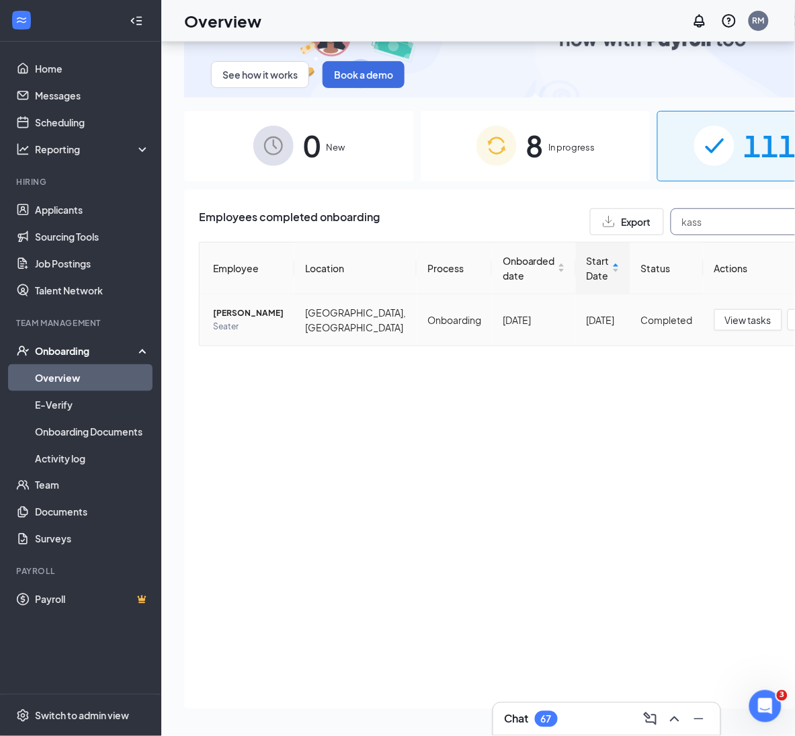
type input "kass"
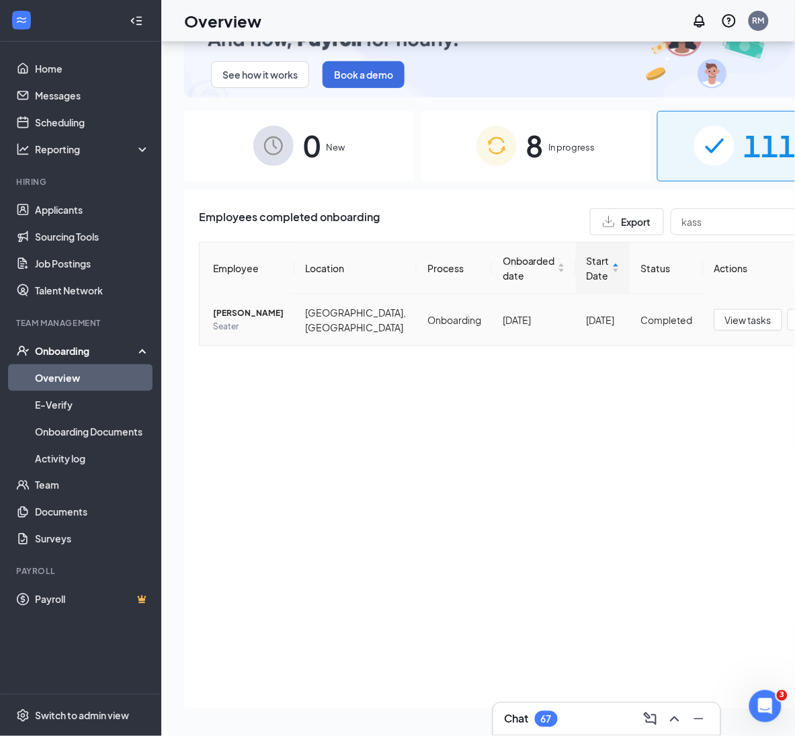
click at [241, 319] on span "[PERSON_NAME]" at bounding box center [248, 313] width 71 height 13
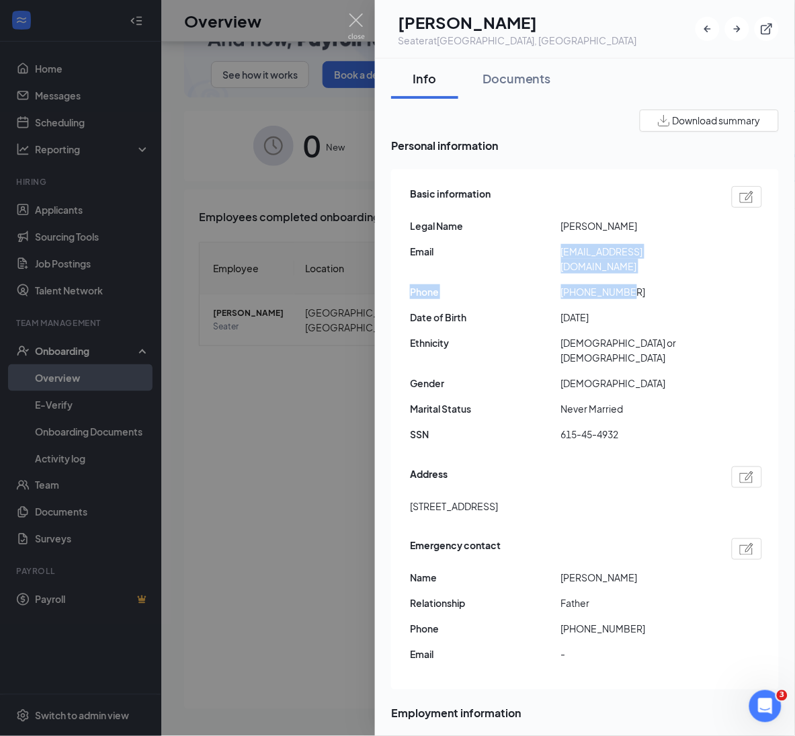
drag, startPoint x: 635, startPoint y: 273, endPoint x: 559, endPoint y: 259, distance: 77.3
click at [559, 259] on div "Basic information Legal Name [PERSON_NAME] Email [EMAIL_ADDRESS][DOMAIN_NAME] P…" at bounding box center [586, 318] width 352 height 270
click at [530, 589] on div "Emergency contact Name [PERSON_NAME] Relationship Father Phone [PHONE_NUMBER] E…" at bounding box center [586, 604] width 352 height 138
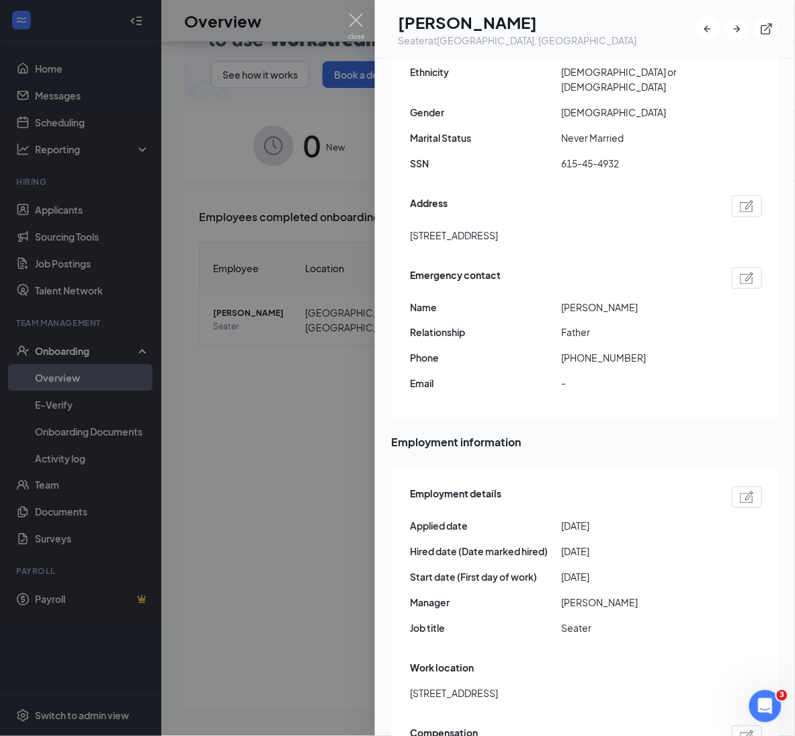
scroll to position [280, 0]
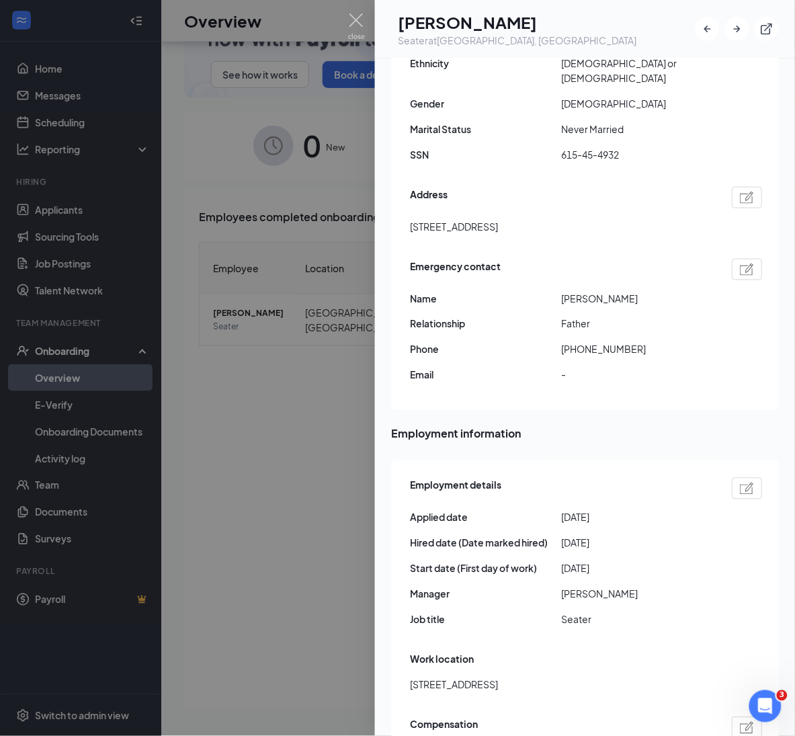
click at [664, 184] on div "Address [STREET_ADDRESS]" at bounding box center [586, 214] width 352 height 61
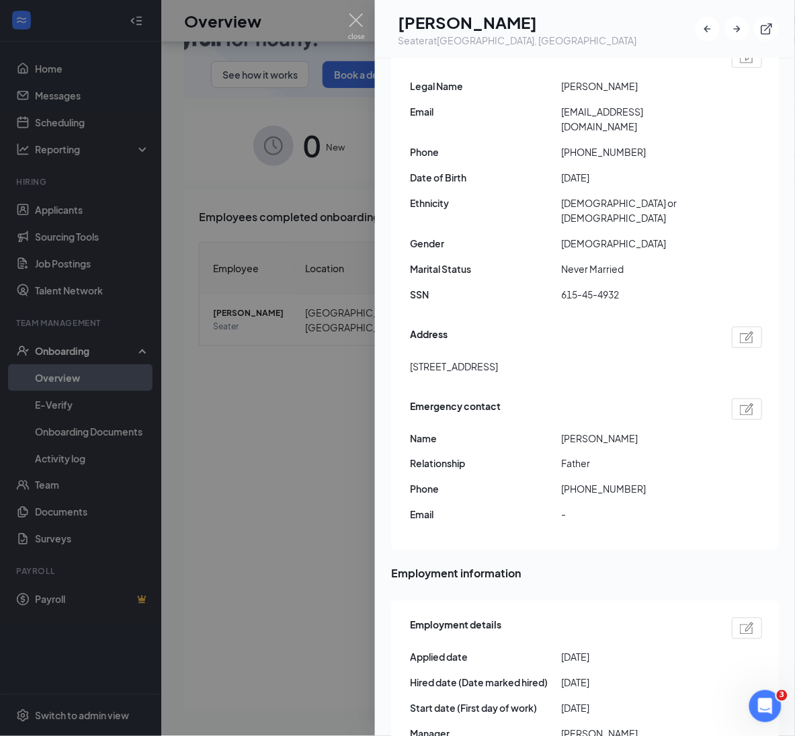
click at [637, 346] on div "Address [STREET_ADDRESS]" at bounding box center [586, 353] width 352 height 61
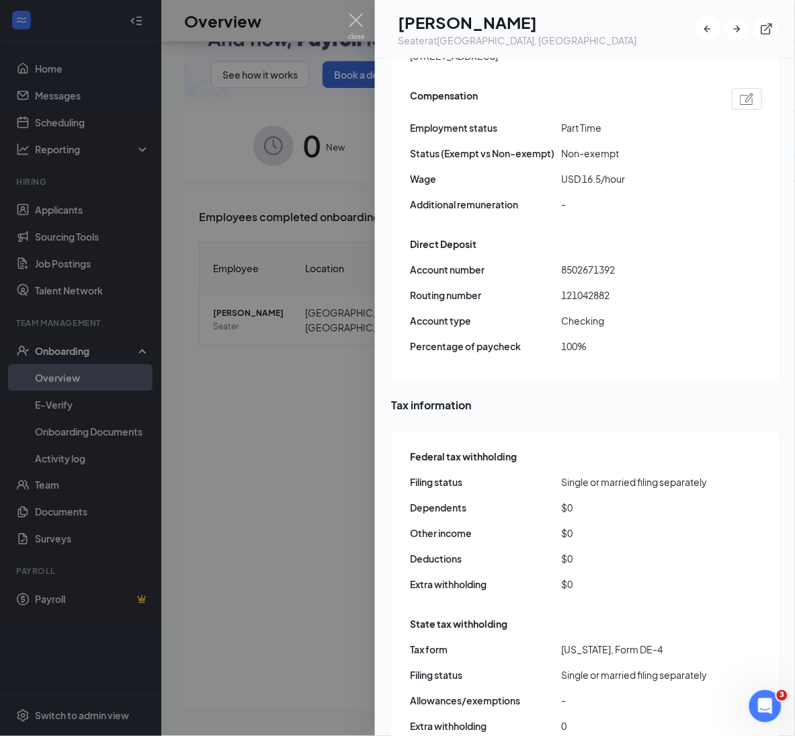
scroll to position [910, 0]
